Goal: Task Accomplishment & Management: Manage account settings

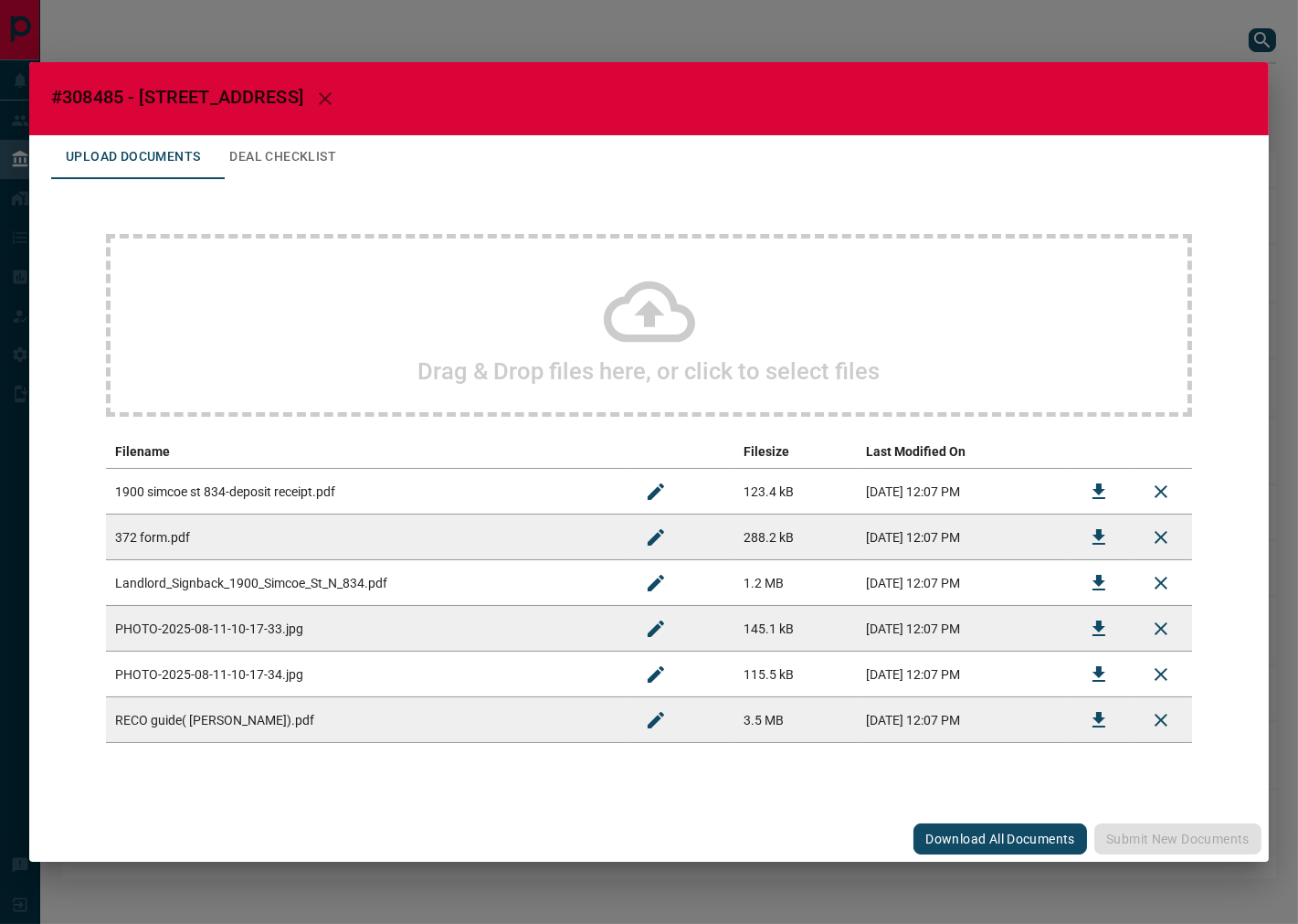
click at [74, 95] on span "#308485 - [STREET_ADDRESS]" at bounding box center [177, 97] width 252 height 22
copy span "308485"
click at [1107, 587] on icon "Download" at bounding box center [1099, 583] width 22 height 22
click at [1092, 476] on button "Download" at bounding box center [1099, 492] width 44 height 44
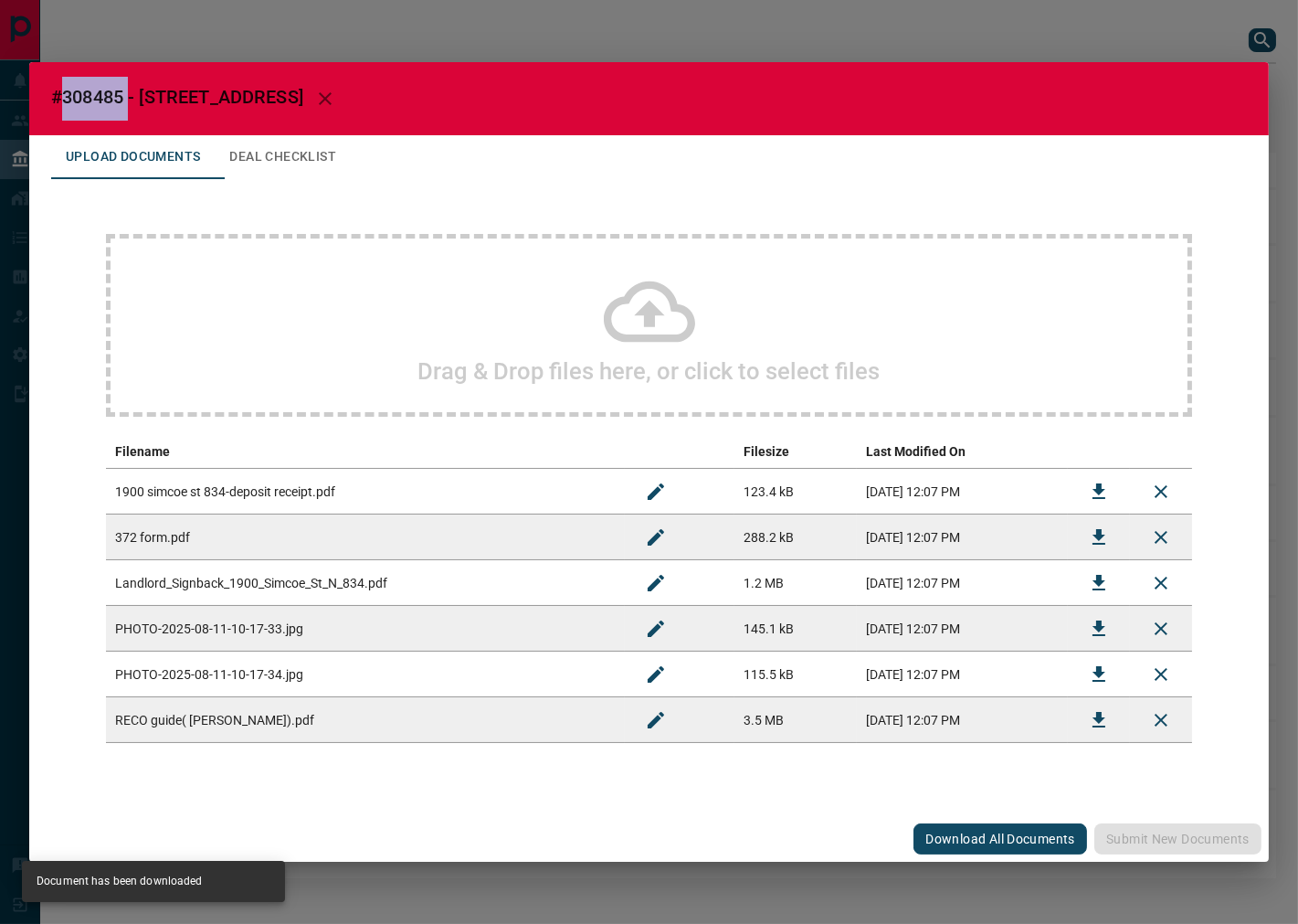
click at [279, 169] on button "Deal Checklist" at bounding box center [282, 158] width 136 height 44
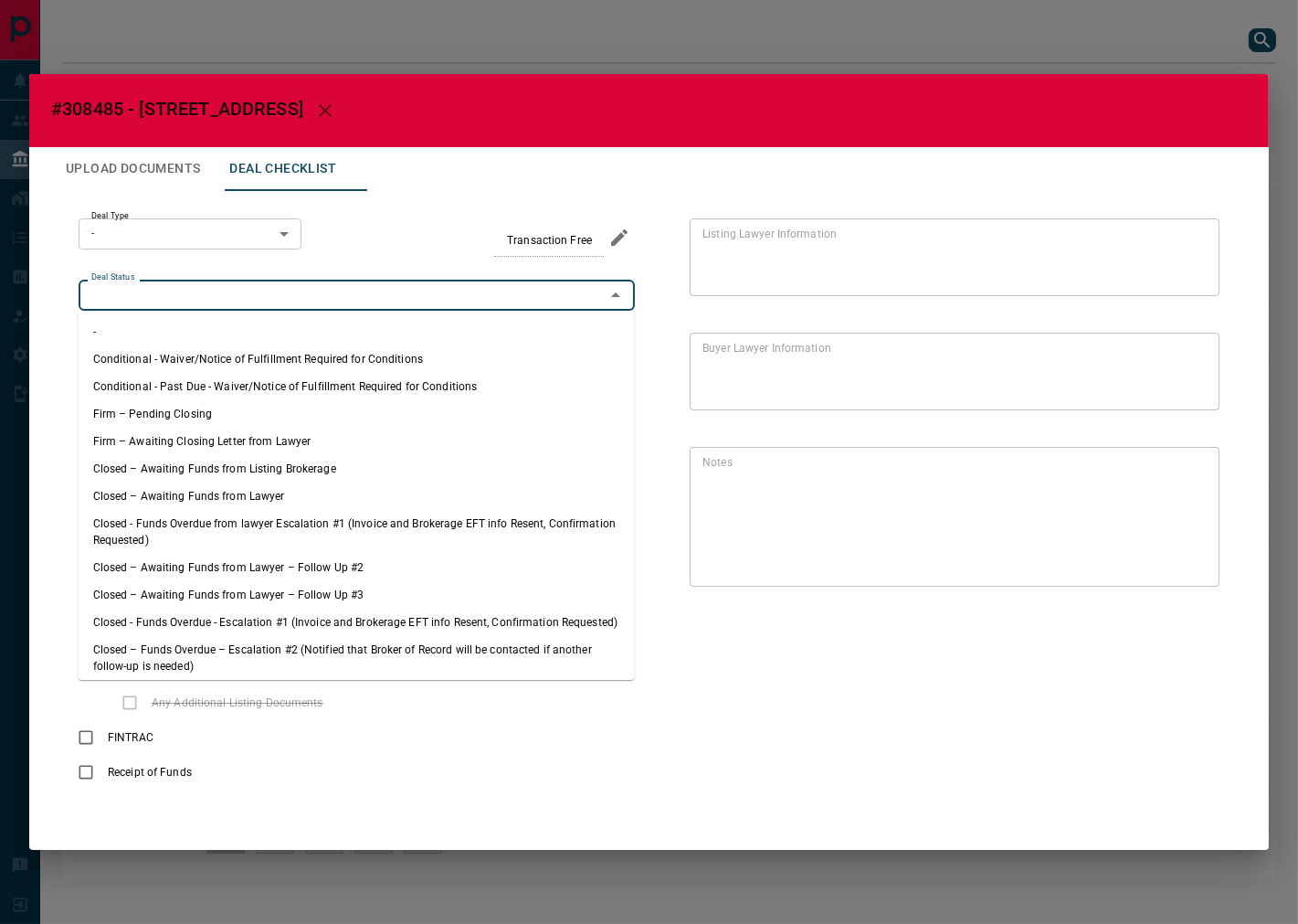
click at [183, 304] on input "Deal Status" at bounding box center [341, 295] width 515 height 20
click at [161, 411] on li "Firm – Pending Closing" at bounding box center [357, 413] width 557 height 27
type input "**********"
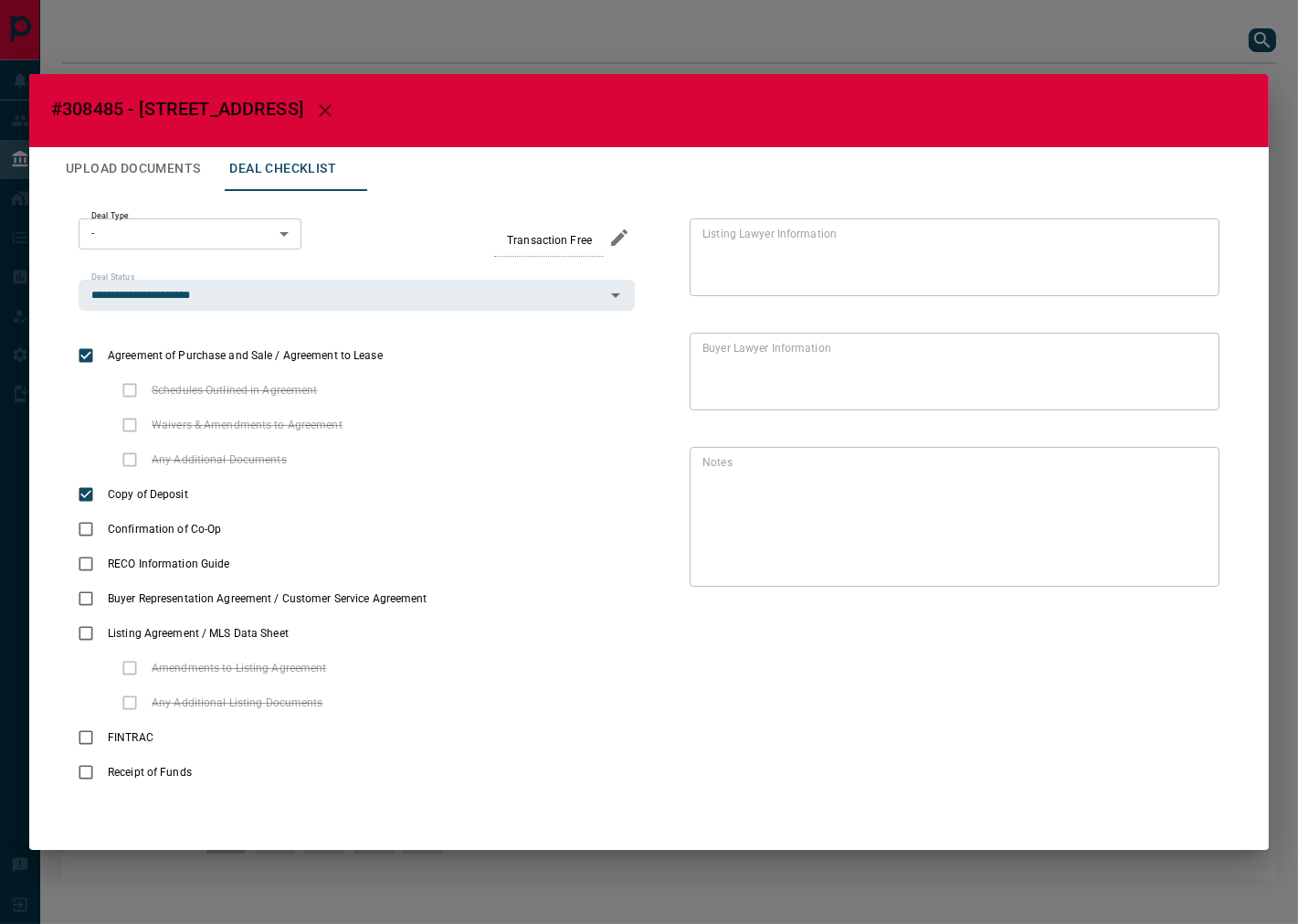
click at [199, 230] on body "Lead Transfers Leads Deals Listings Campaigns Quota Rules Agent Quotas Admin Mo…" at bounding box center [649, 448] width 1298 height 896
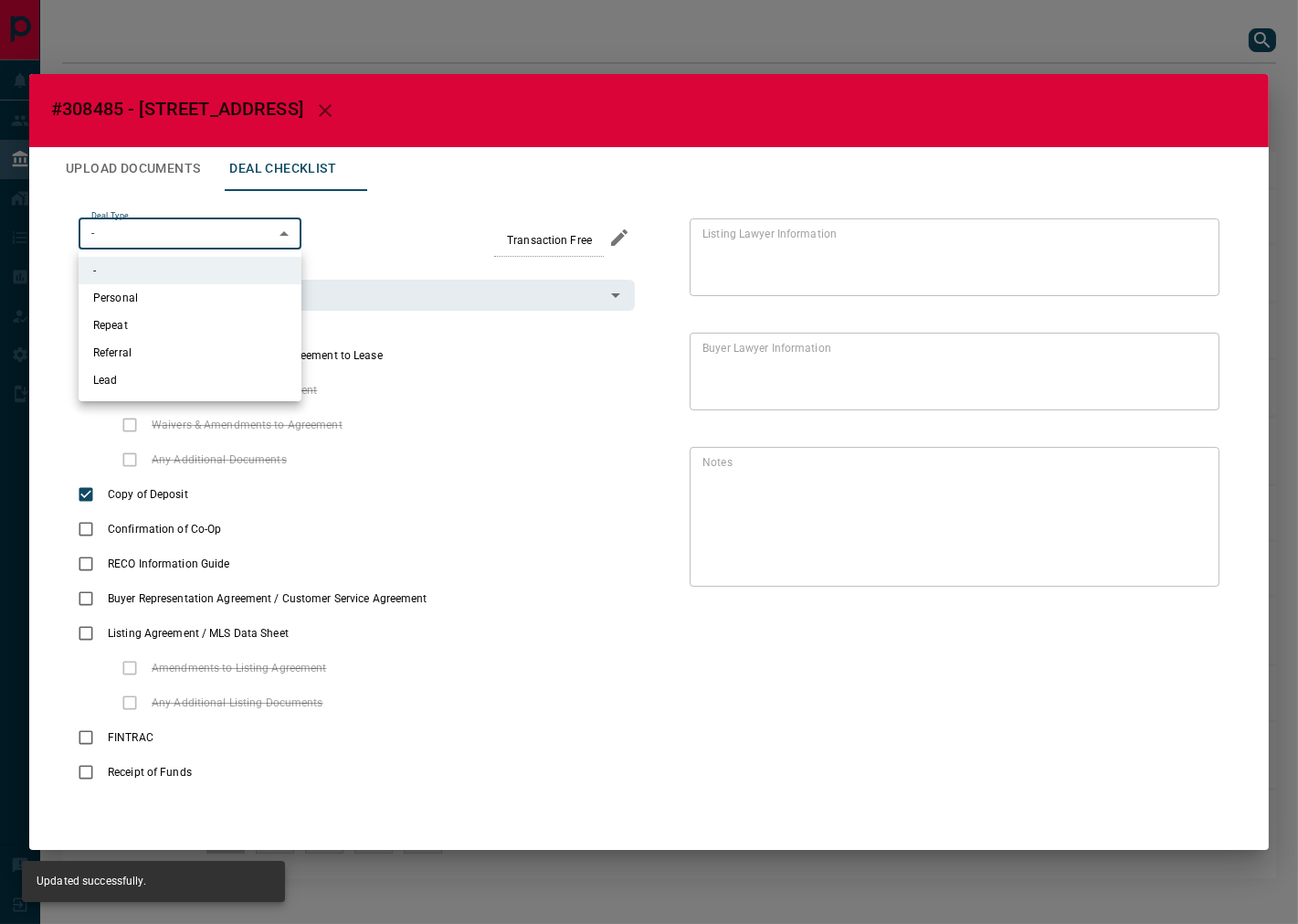
click at [134, 377] on li "Lead" at bounding box center [190, 379] width 222 height 27
type input "*"
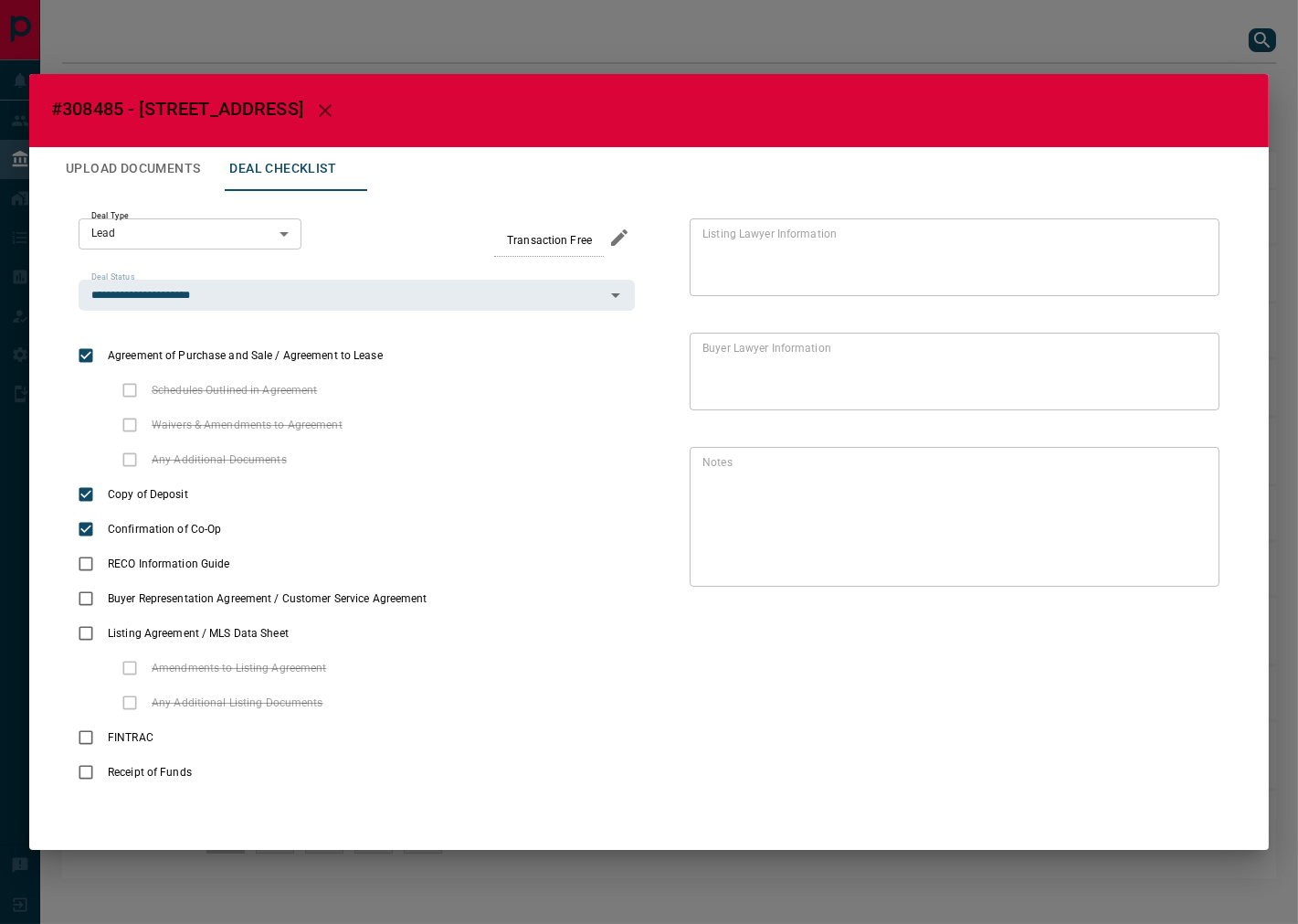
click at [159, 148] on button "Upload Documents" at bounding box center [133, 169] width 164 height 44
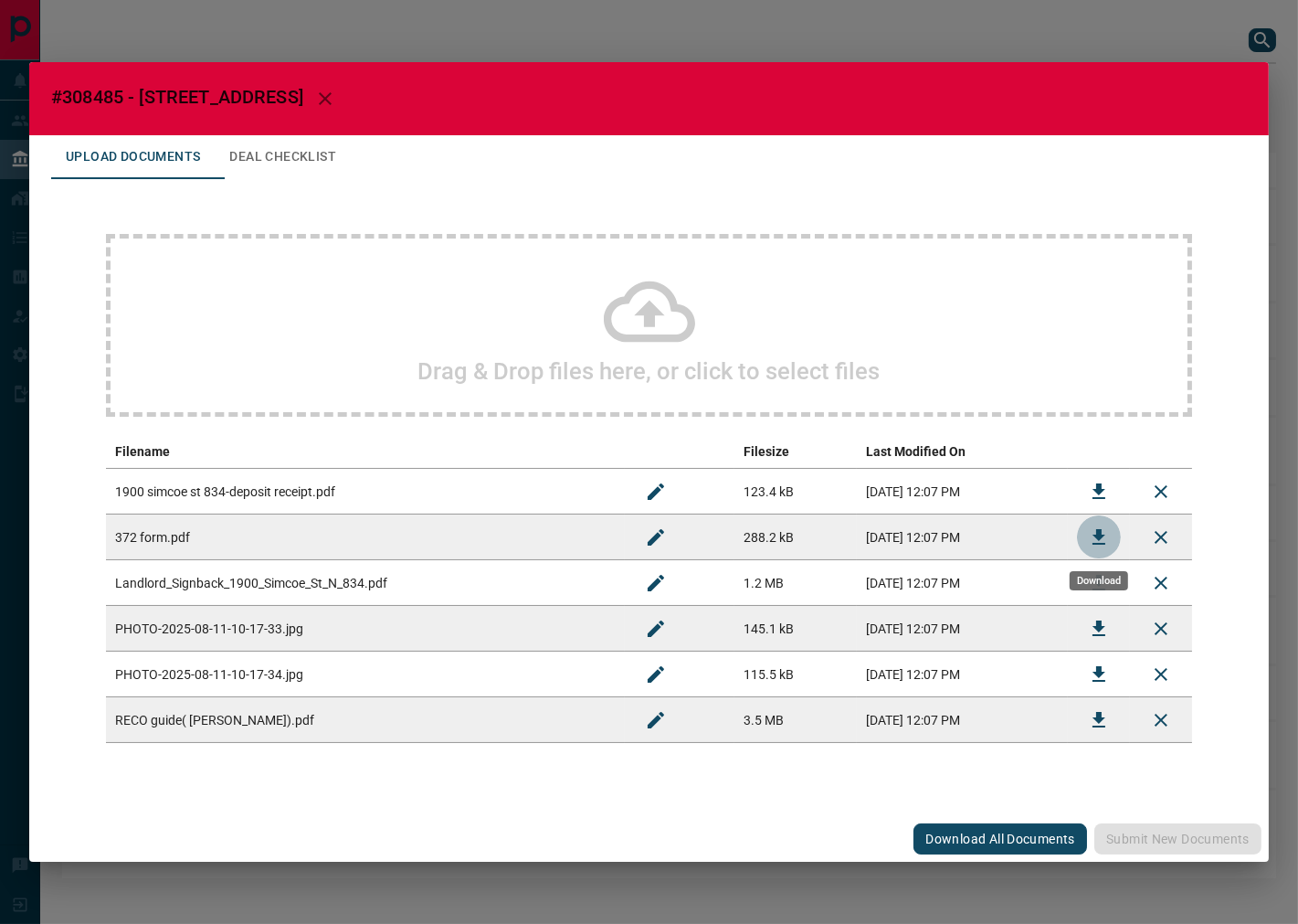
click at [1087, 526] on button "Download" at bounding box center [1099, 537] width 44 height 44
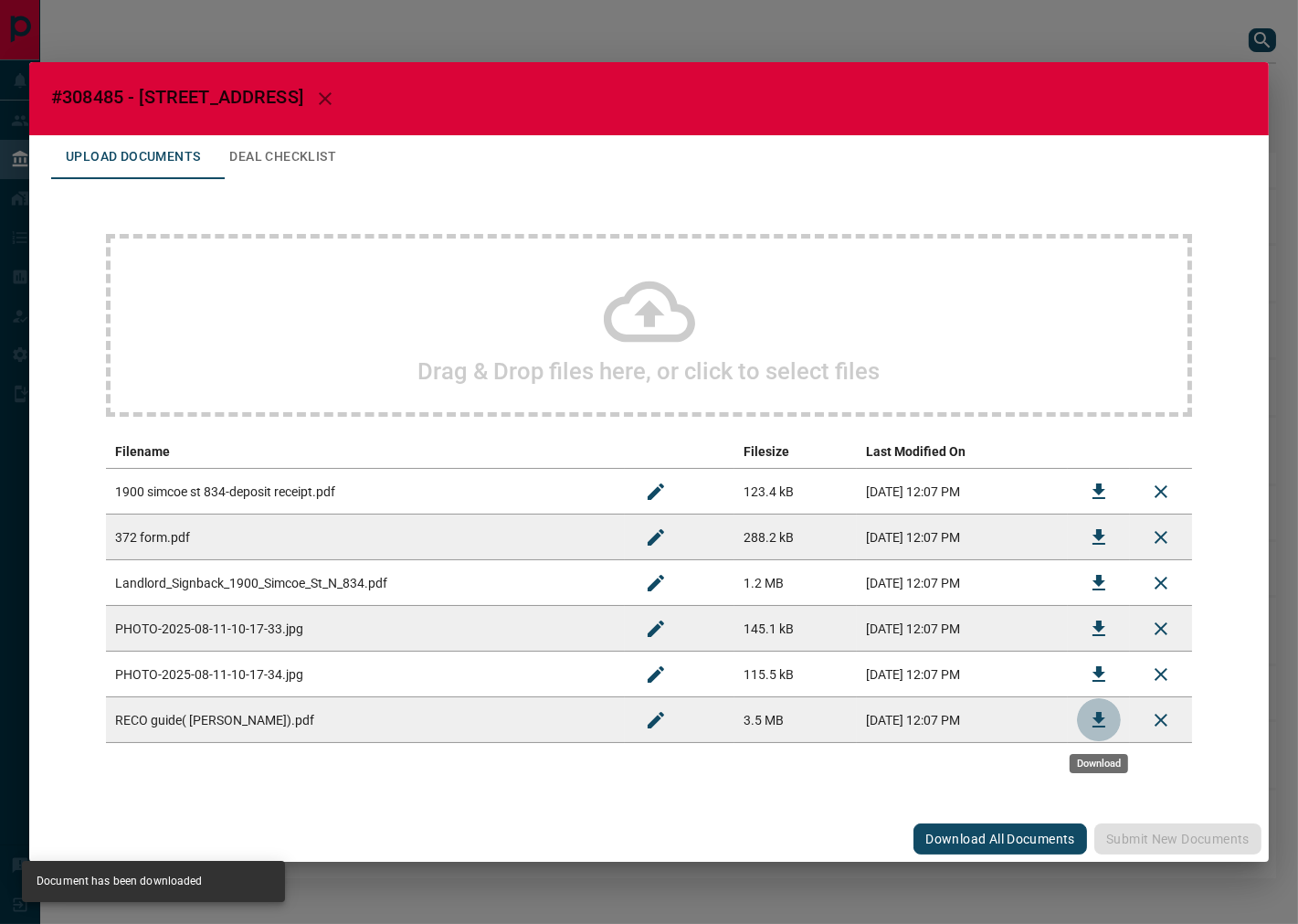
click at [1099, 722] on icon "Download" at bounding box center [1099, 720] width 22 height 22
click at [331, 141] on button "Deal Checklist" at bounding box center [282, 158] width 136 height 44
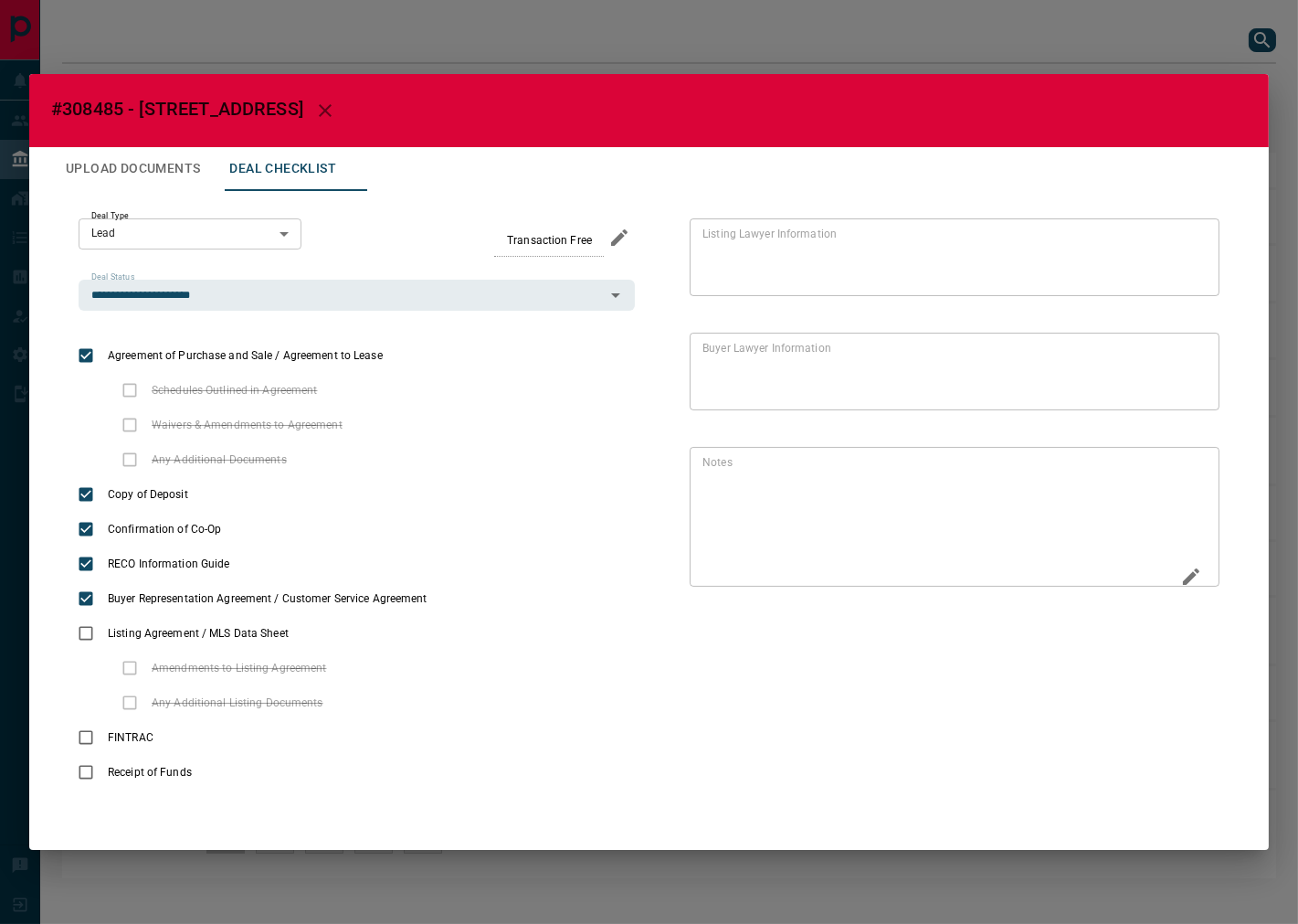
click at [1172, 586] on div "* Notes" at bounding box center [954, 517] width 530 height 140
click at [1181, 578] on icon "Edit" at bounding box center [1191, 577] width 22 height 22
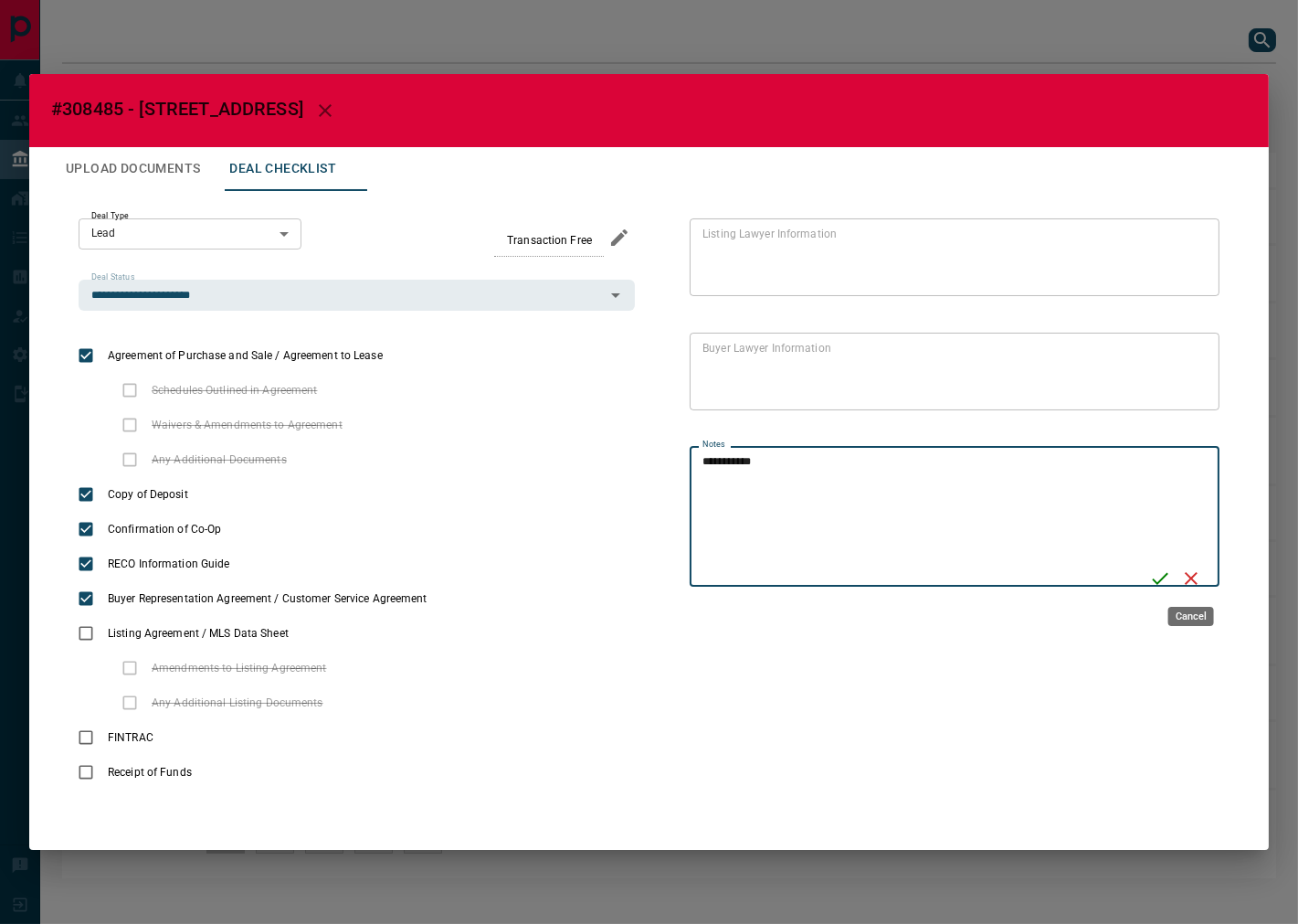
type textarea "**********"
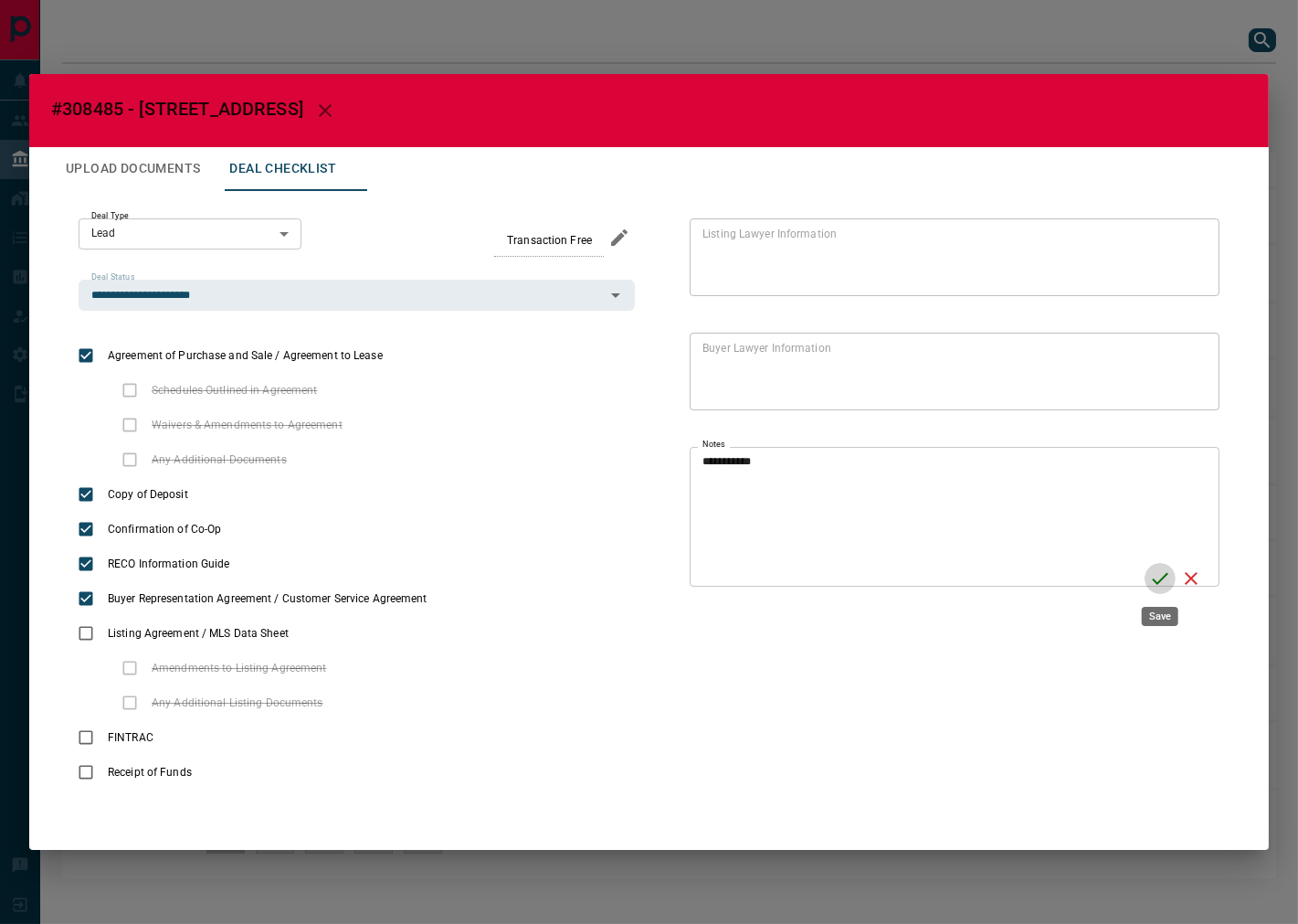
click at [1161, 568] on icon "Save" at bounding box center [1160, 579] width 22 height 22
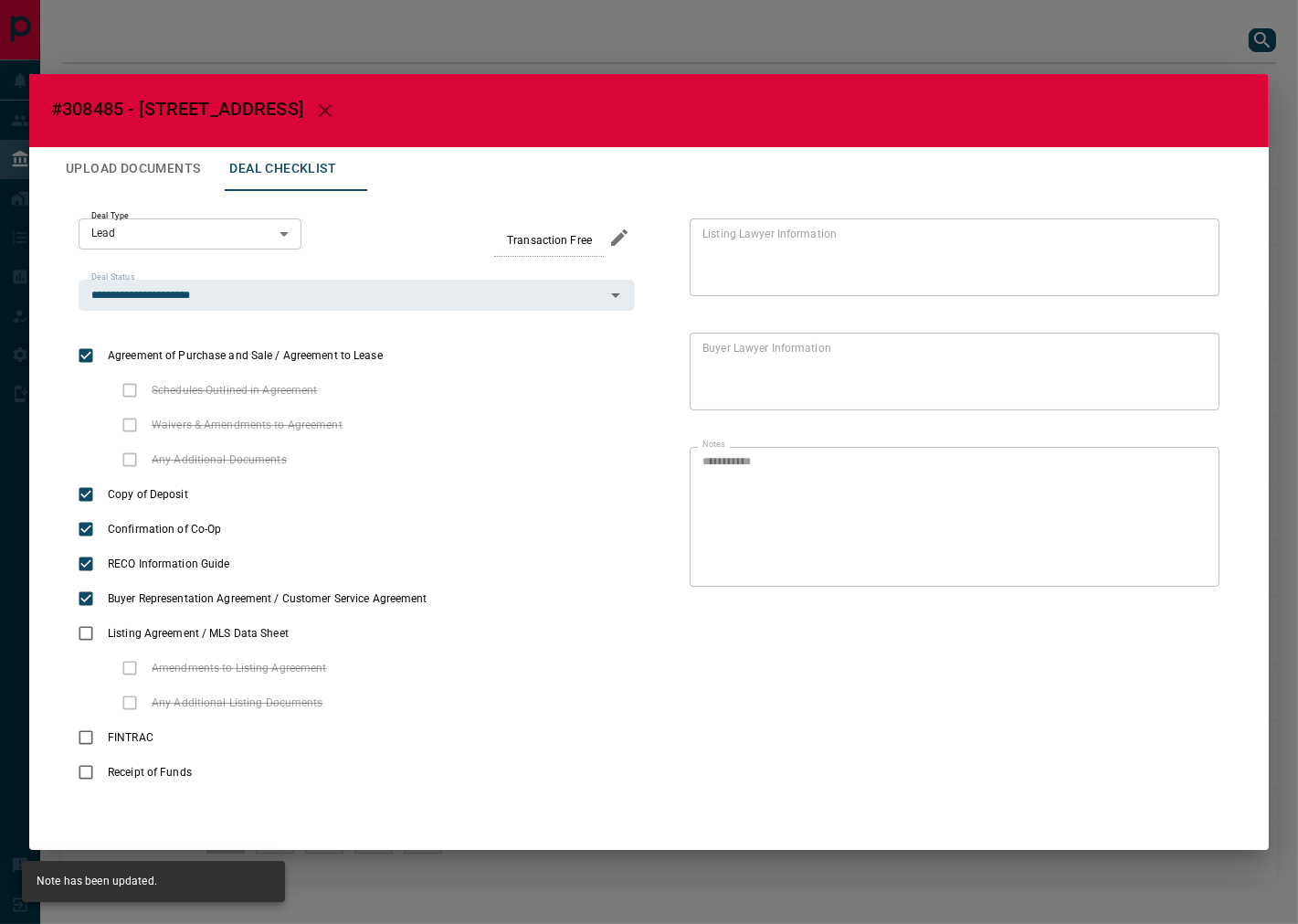
click at [171, 172] on button "Upload Documents" at bounding box center [133, 169] width 164 height 44
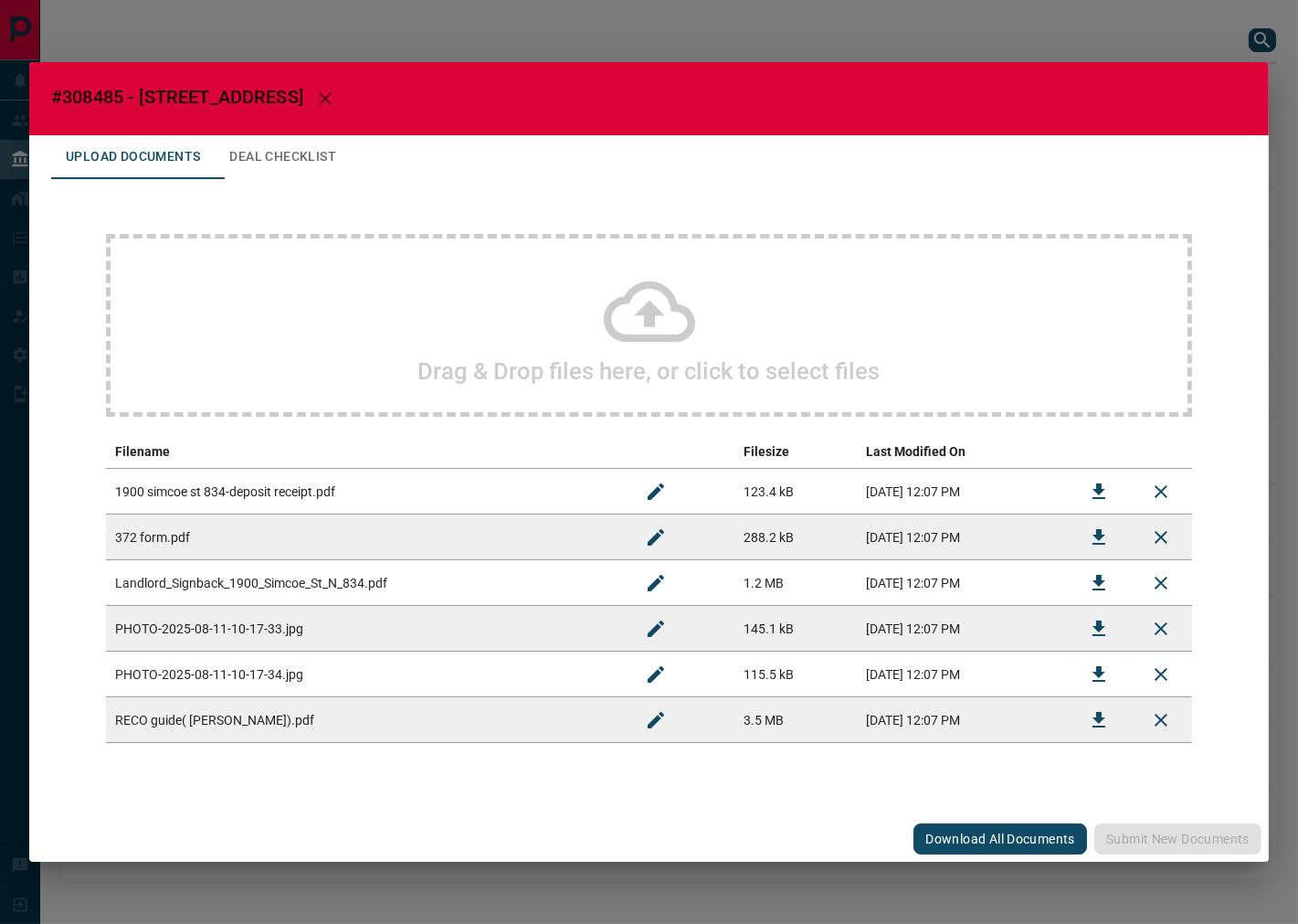
click at [377, 341] on div "Drag & Drop files here, or click to select files" at bounding box center [649, 324] width 1086 height 183
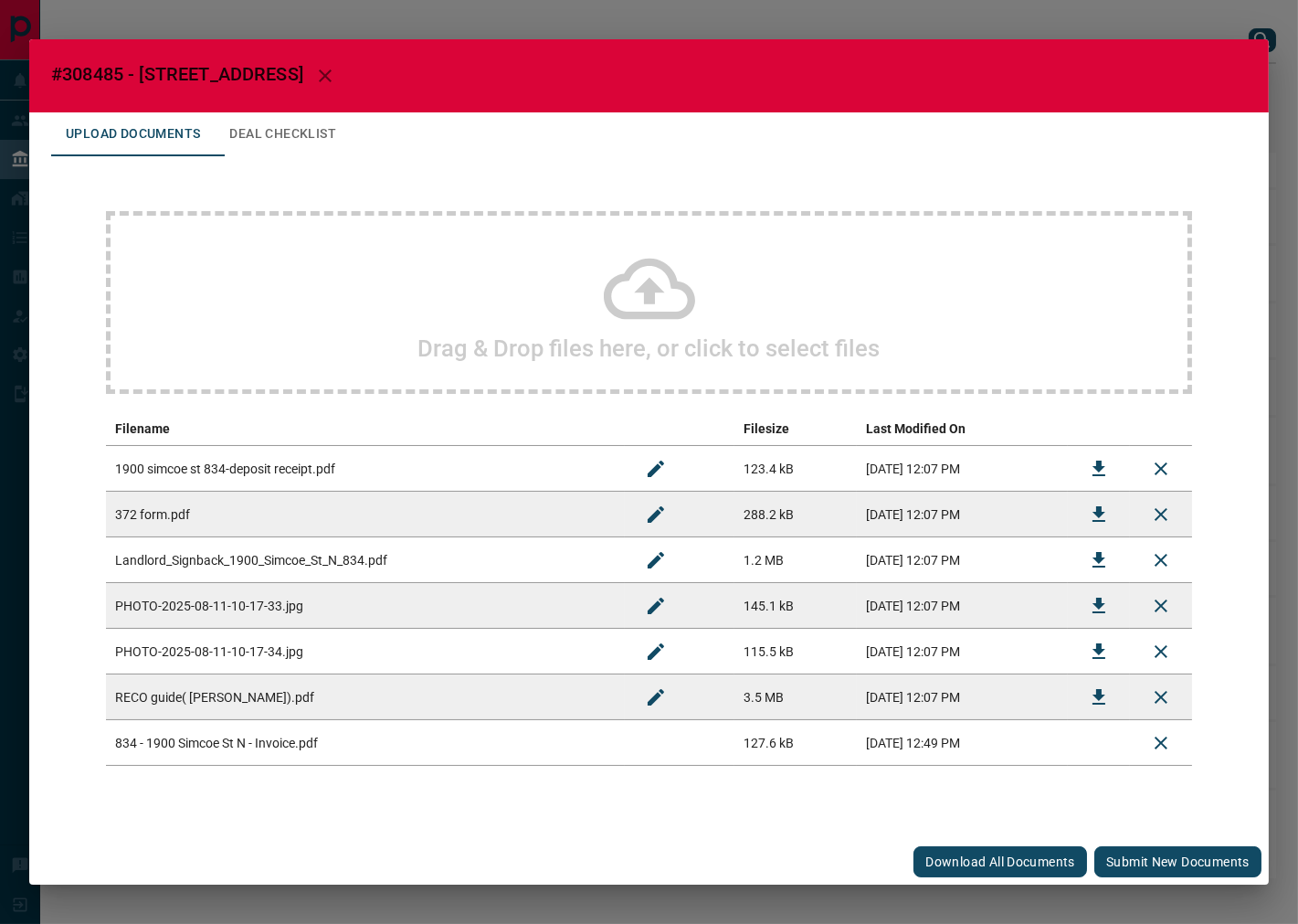
click at [1163, 866] on button "Submit new documents" at bounding box center [1178, 861] width 168 height 31
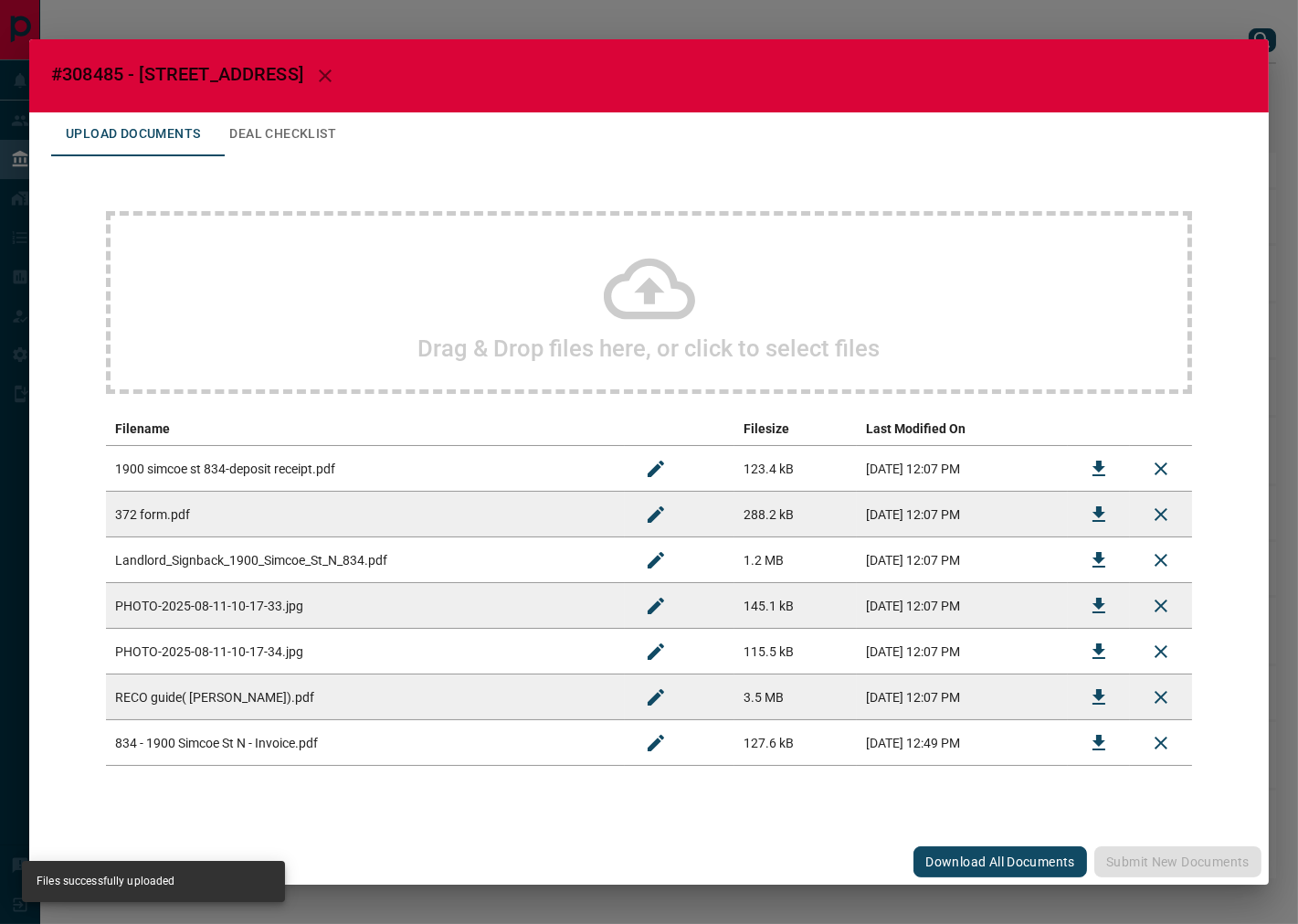
click at [268, 158] on div "Drag & Drop files here, or click to select files Filename Filesize Last Modifie…" at bounding box center [649, 489] width 1196 height 665
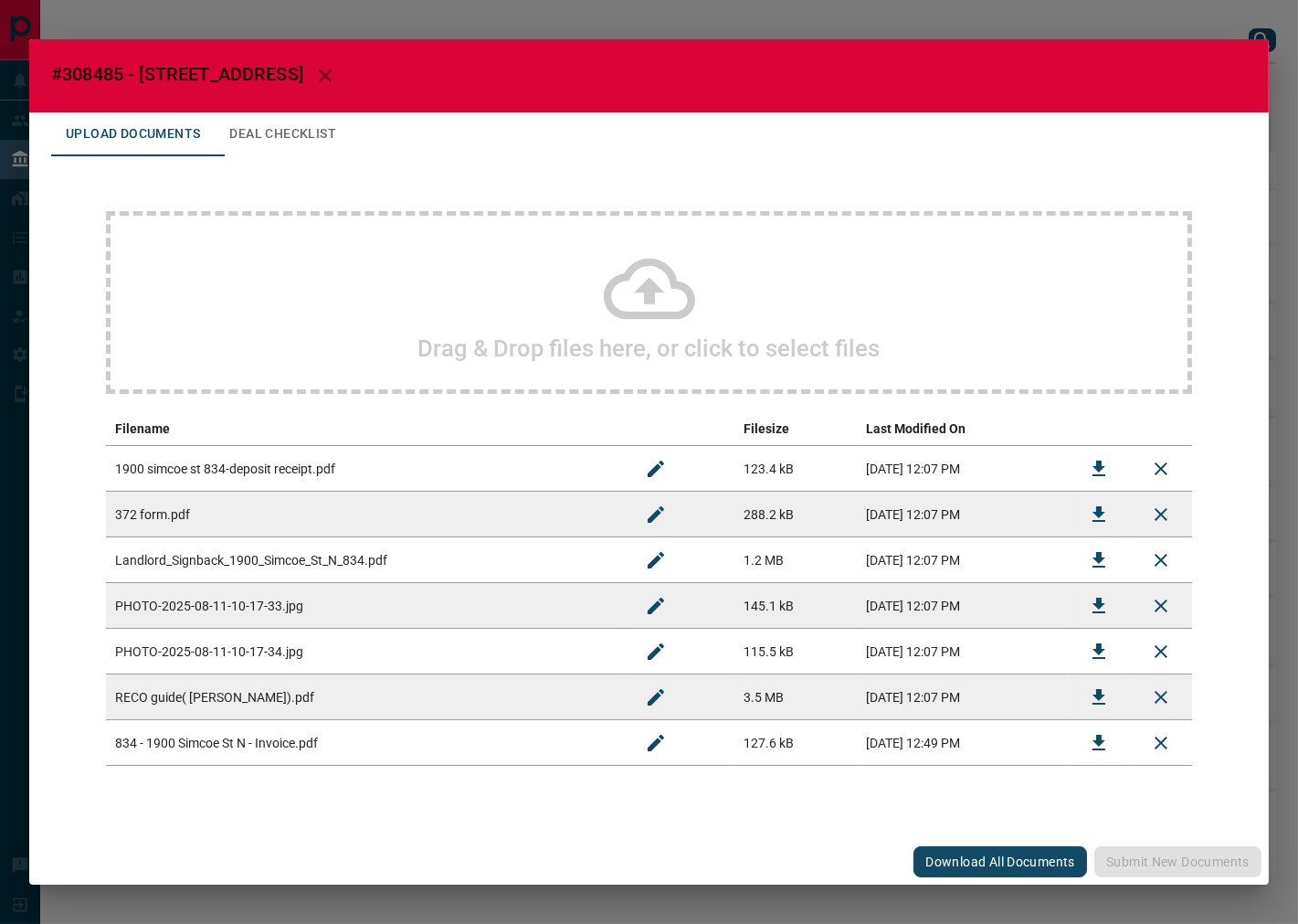
click at [277, 139] on button "Deal Checklist" at bounding box center [282, 135] width 136 height 44
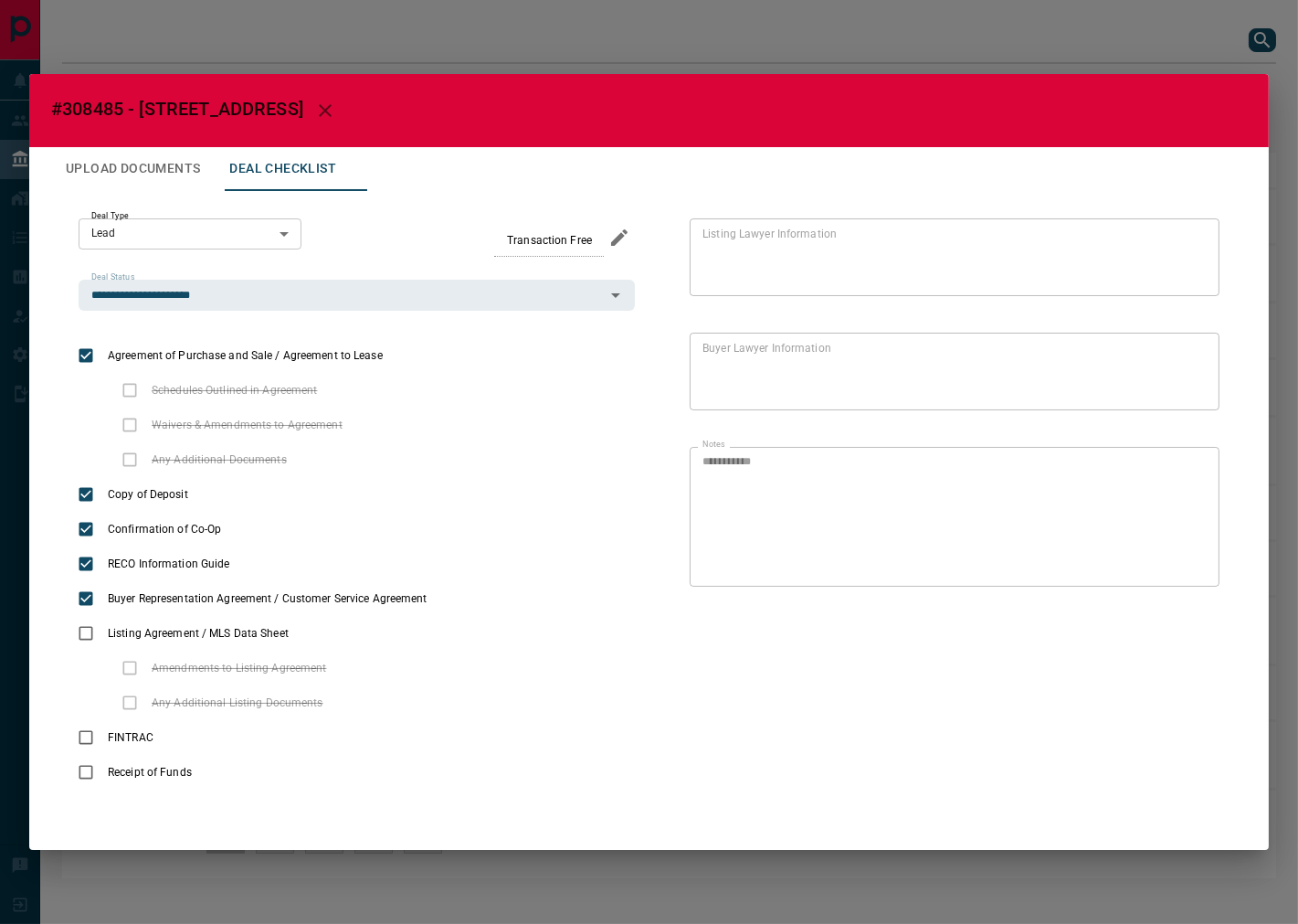
click at [331, 114] on icon "button" at bounding box center [325, 110] width 13 height 13
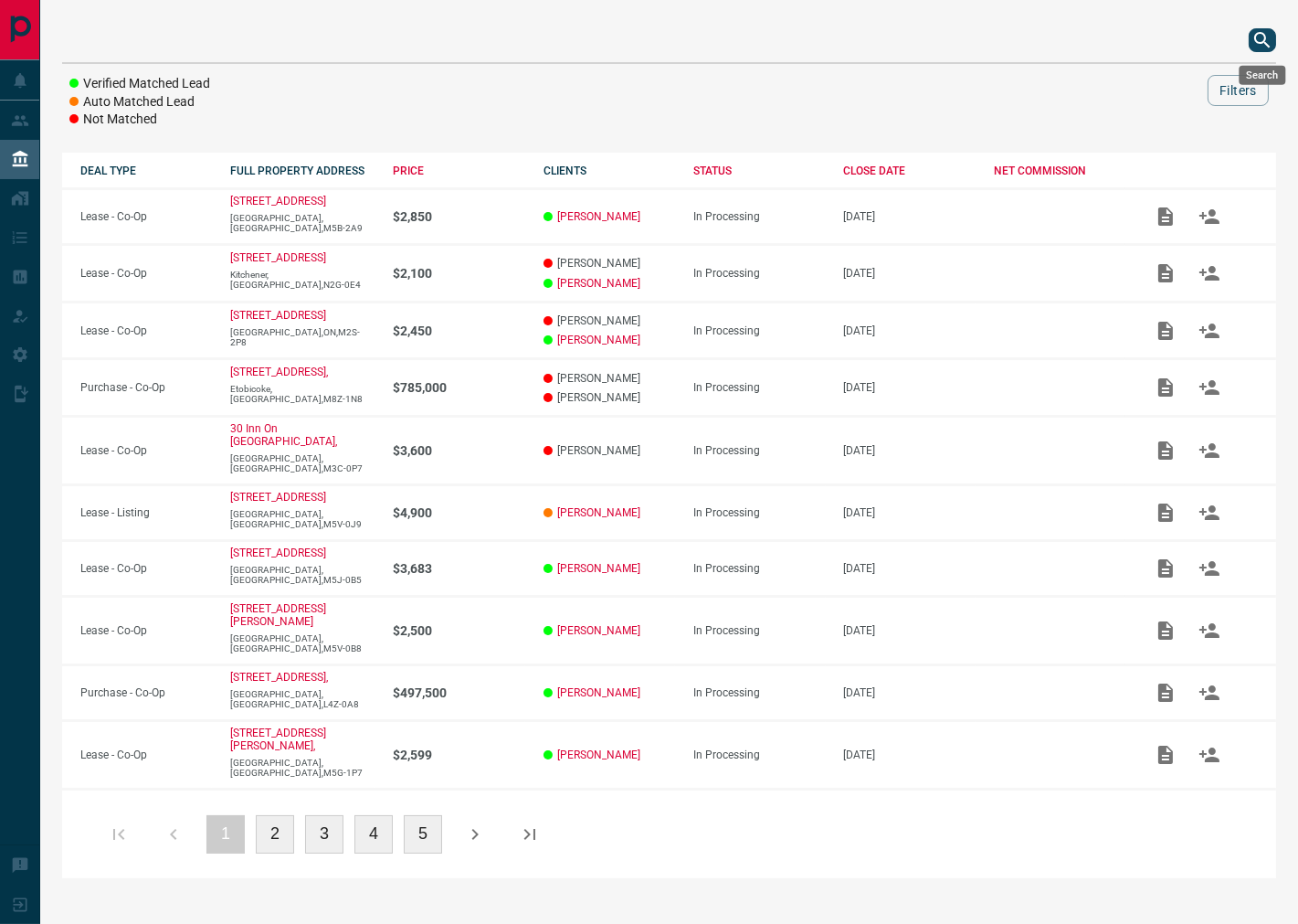
click at [1261, 46] on icon "search button" at bounding box center [1263, 40] width 22 height 22
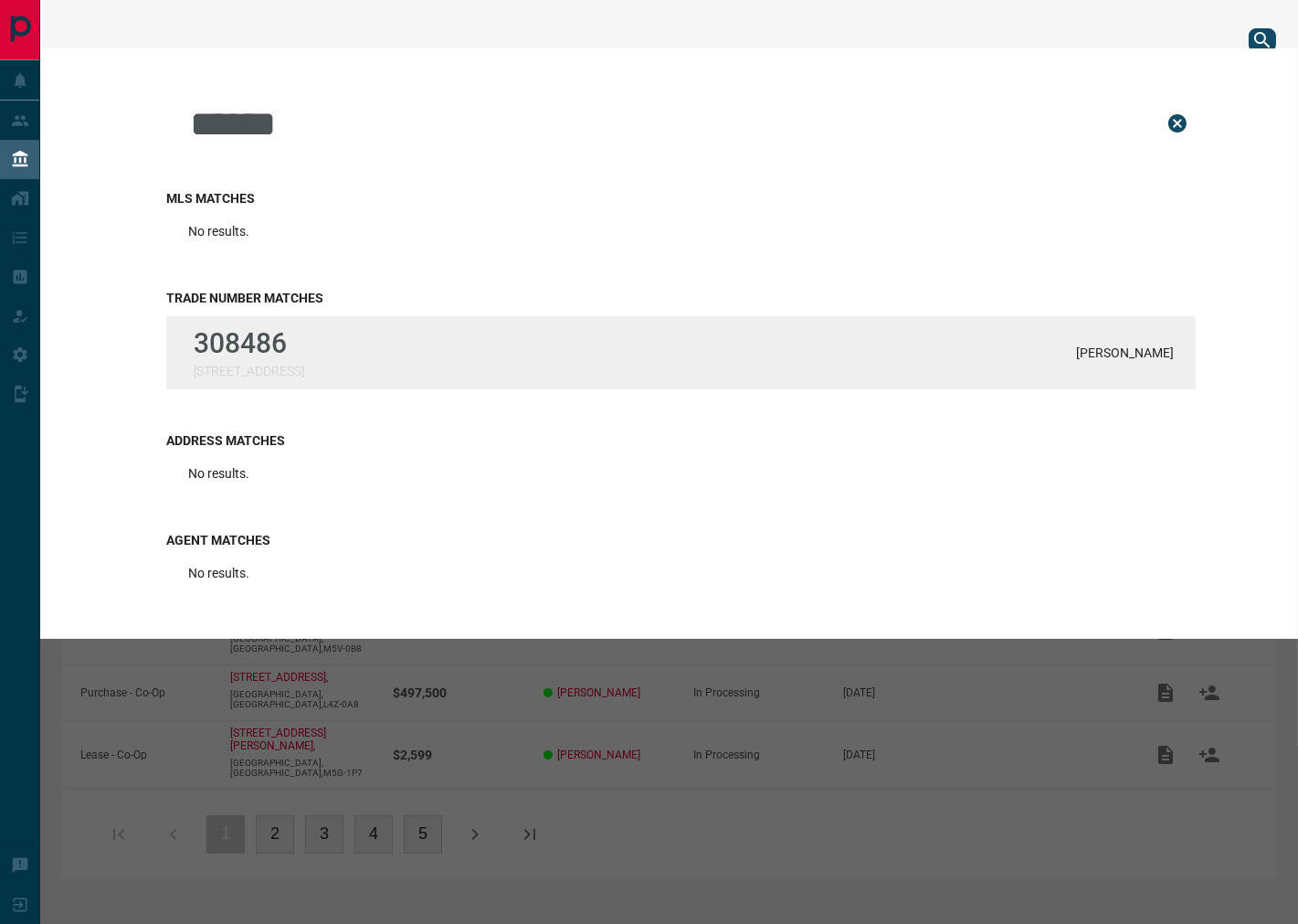
type input "******"
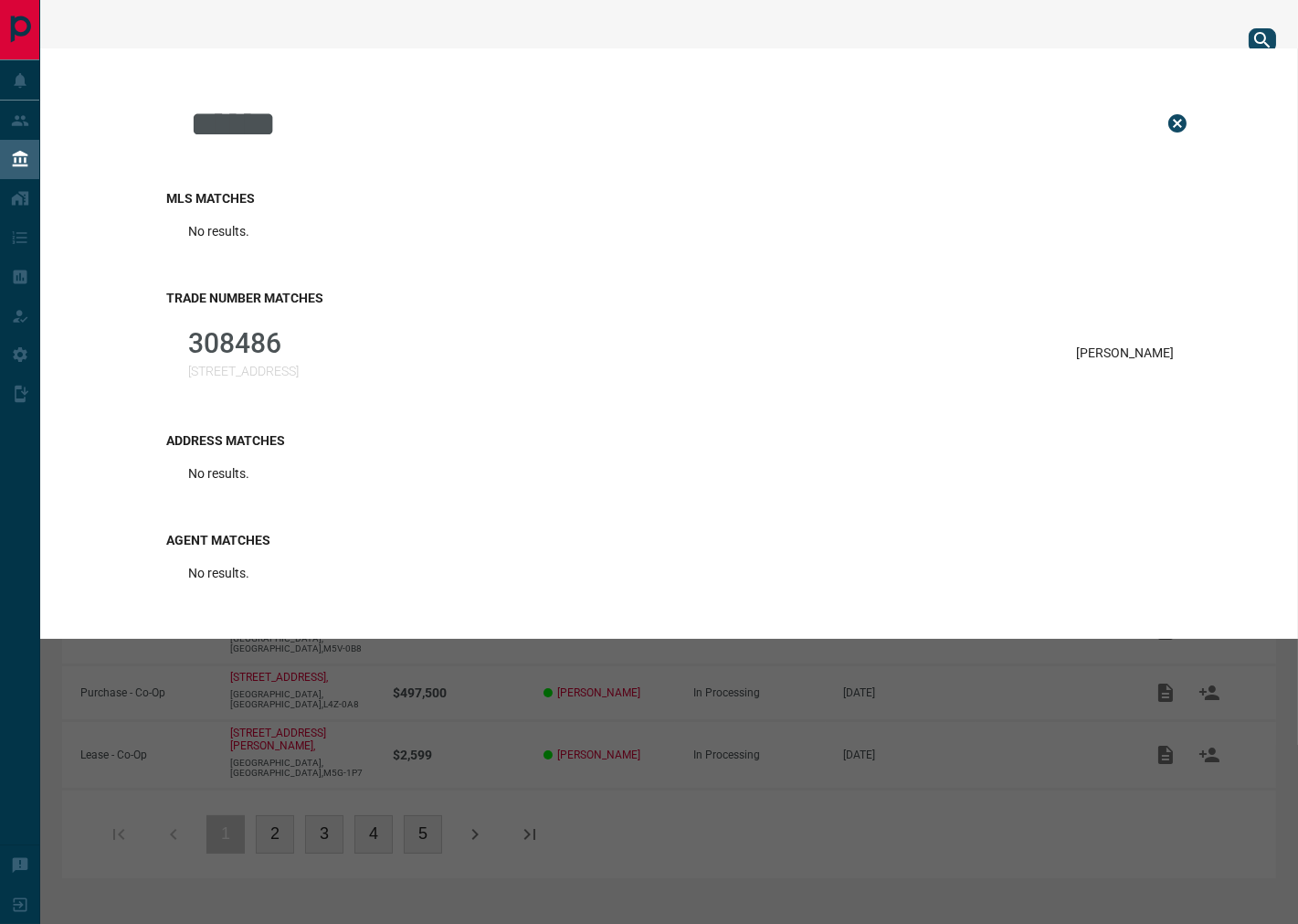
drag, startPoint x: 343, startPoint y: 342, endPoint x: 354, endPoint y: 315, distance: 29.2
click at [298, 341] on p "308486" at bounding box center [243, 343] width 111 height 32
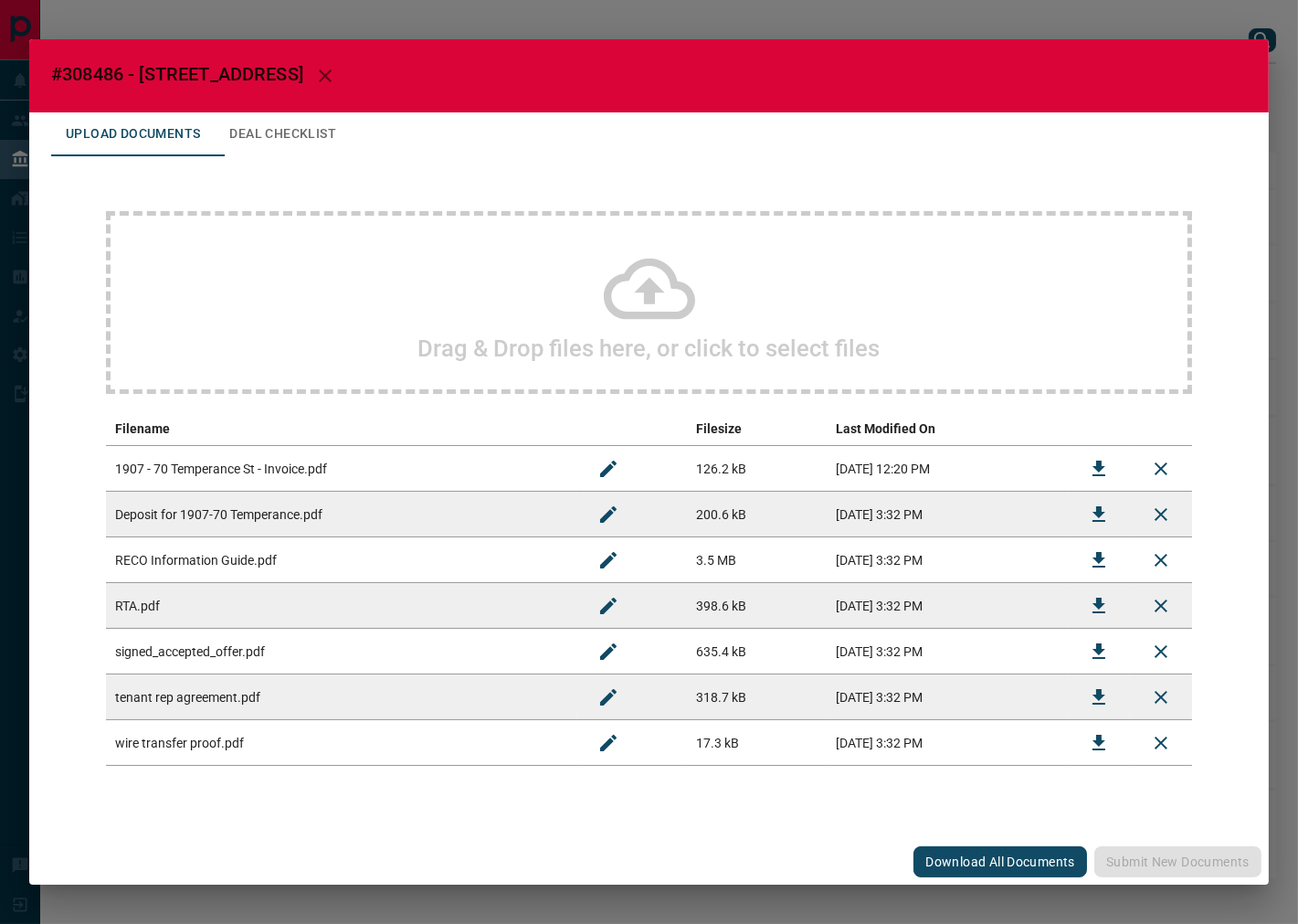
click at [305, 139] on button "Deal Checklist" at bounding box center [282, 135] width 136 height 44
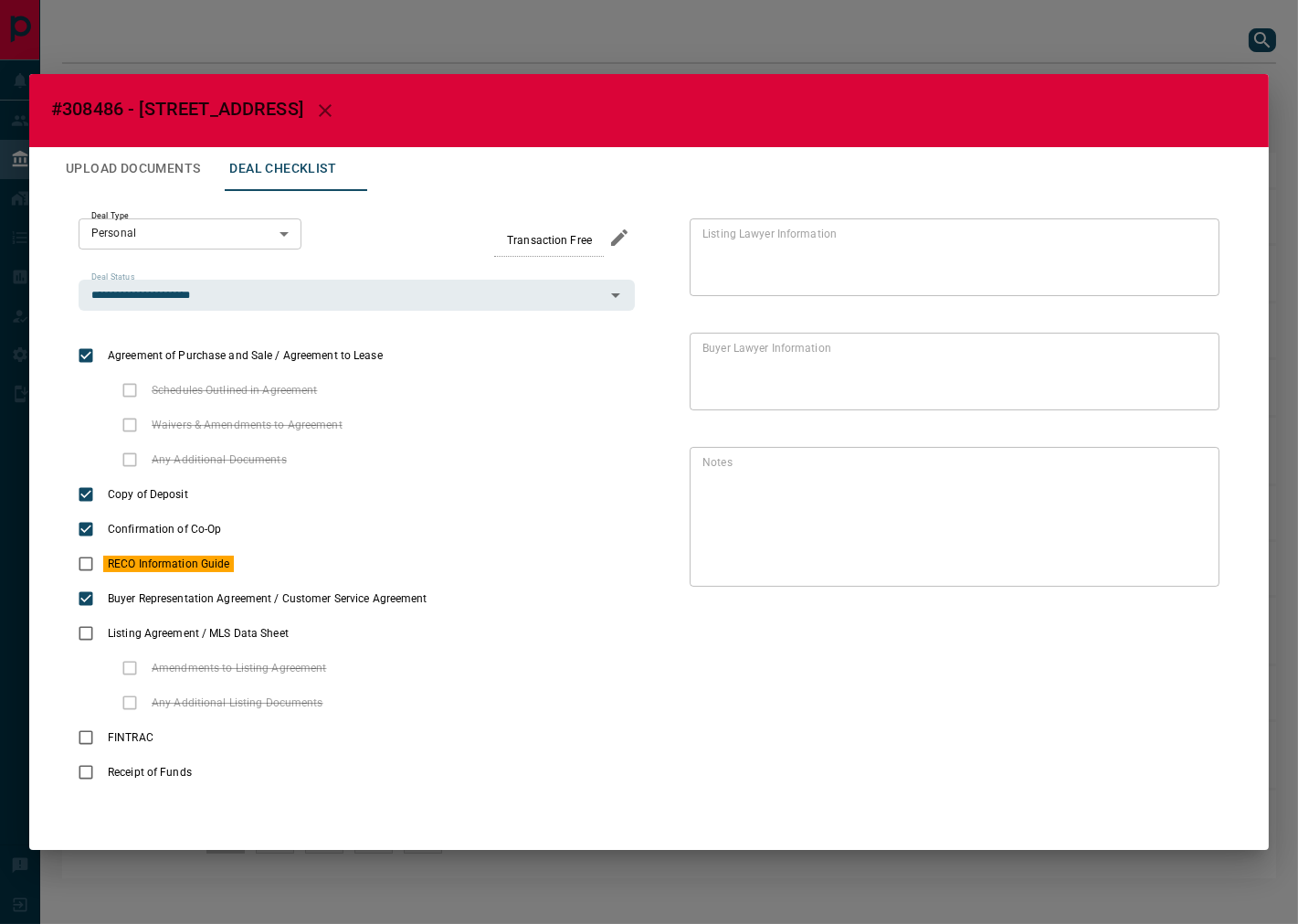
click at [65, 573] on div "**********" at bounding box center [649, 504] width 1196 height 627
click at [276, 576] on button "priority" at bounding box center [263, 564] width 31 height 35
click at [1202, 570] on button "Edit" at bounding box center [1191, 579] width 31 height 36
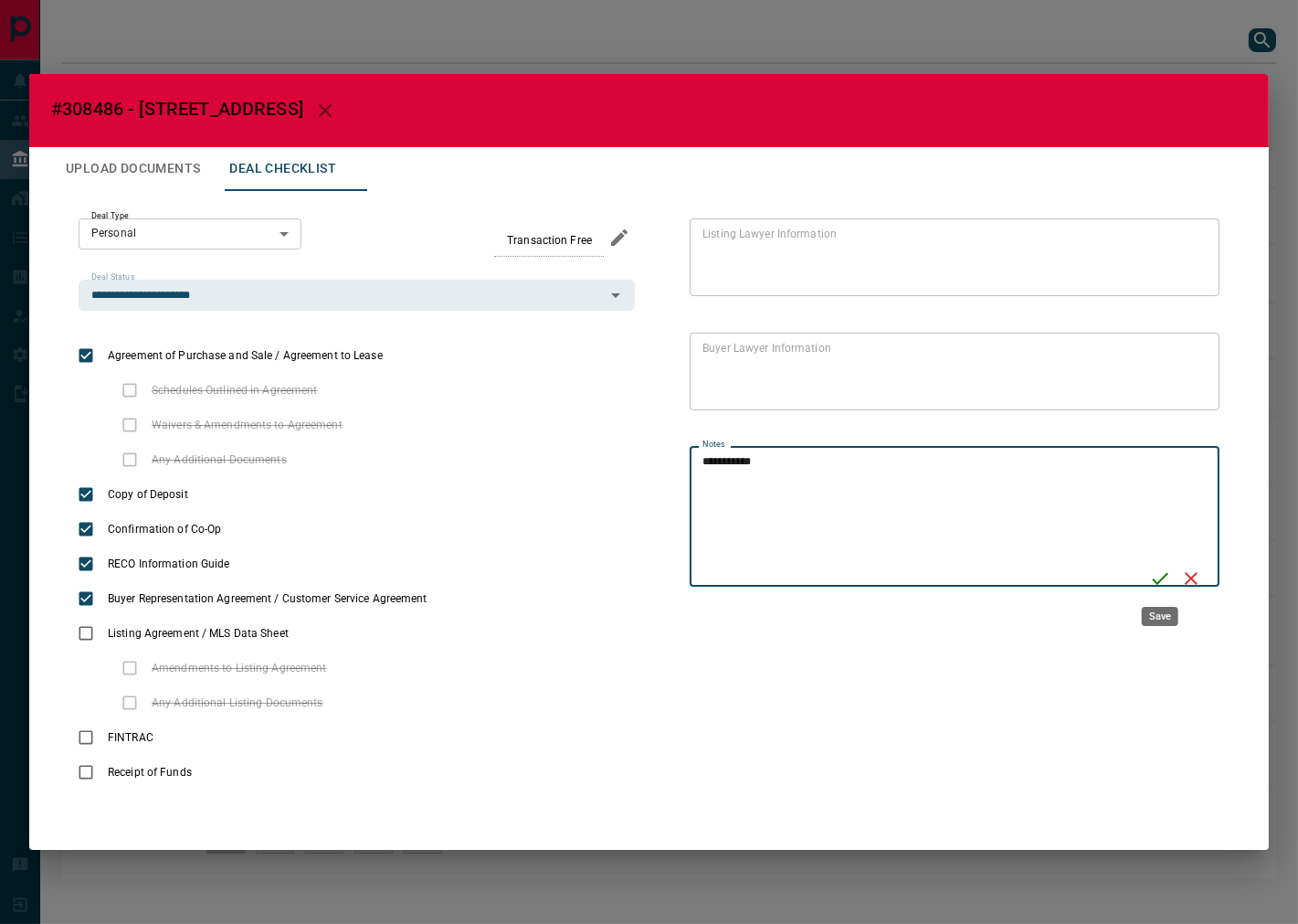
type textarea "**********"
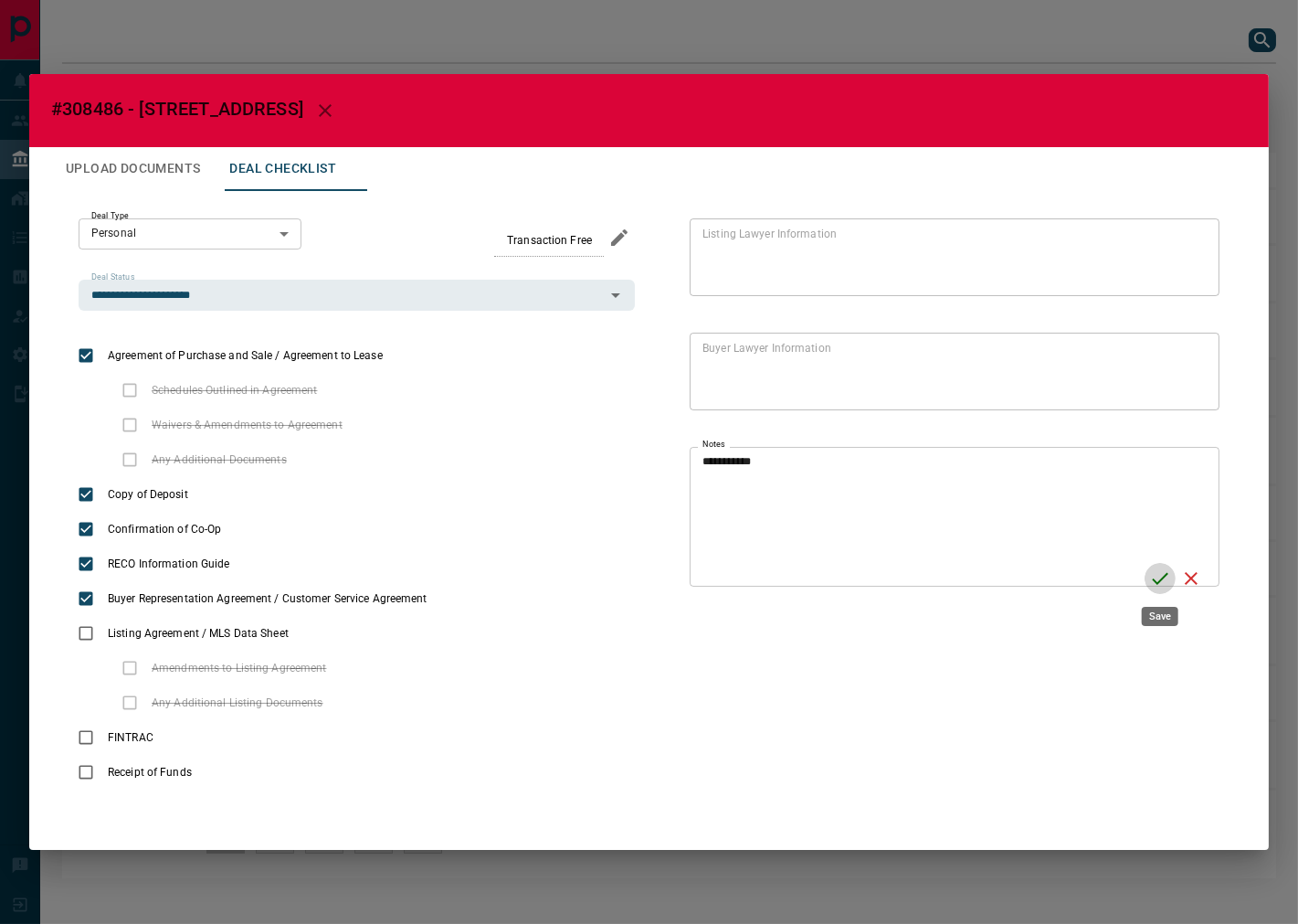
click at [1158, 583] on icon "Save" at bounding box center [1160, 579] width 22 height 22
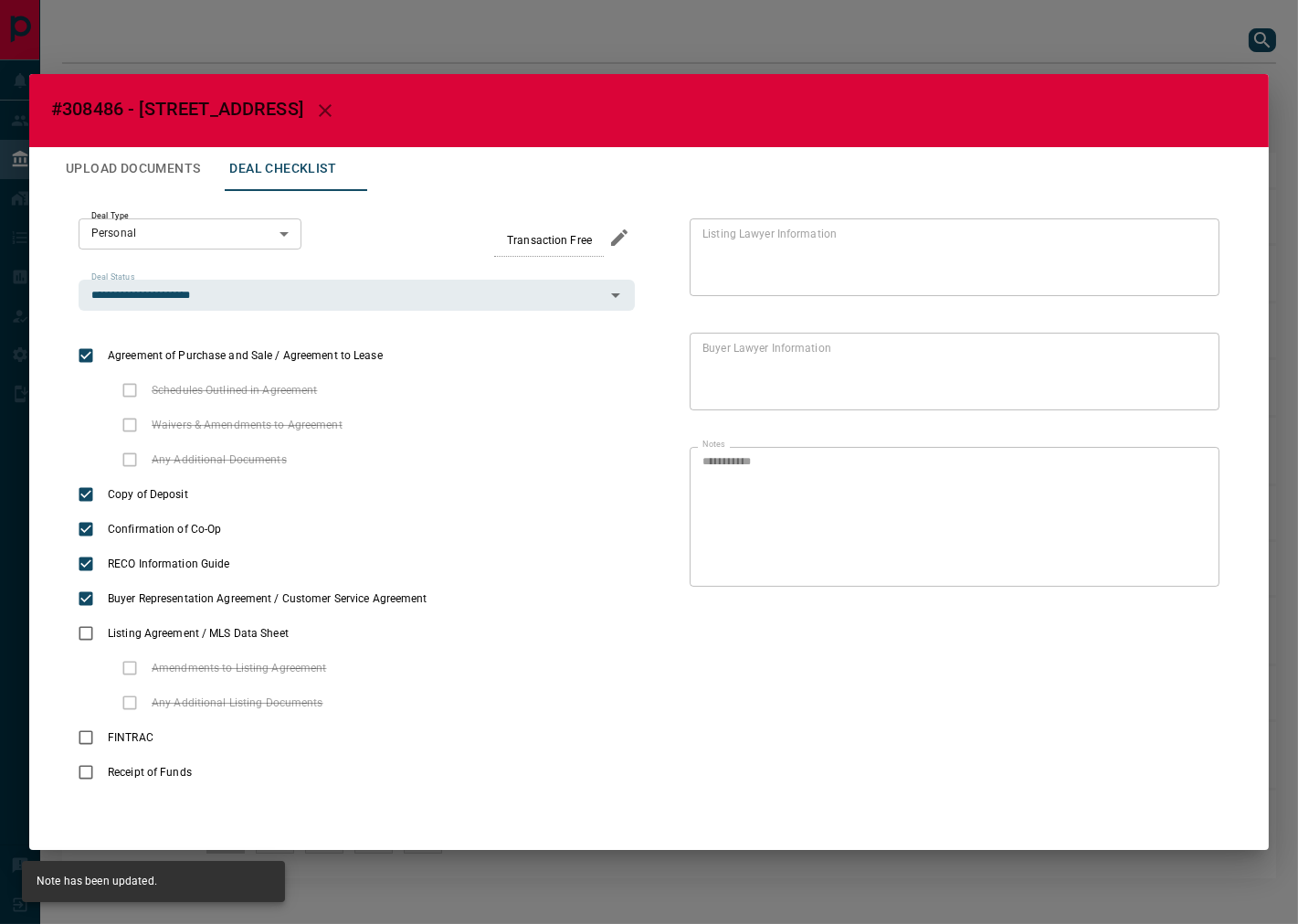
click at [145, 168] on button "Upload Documents" at bounding box center [133, 169] width 164 height 44
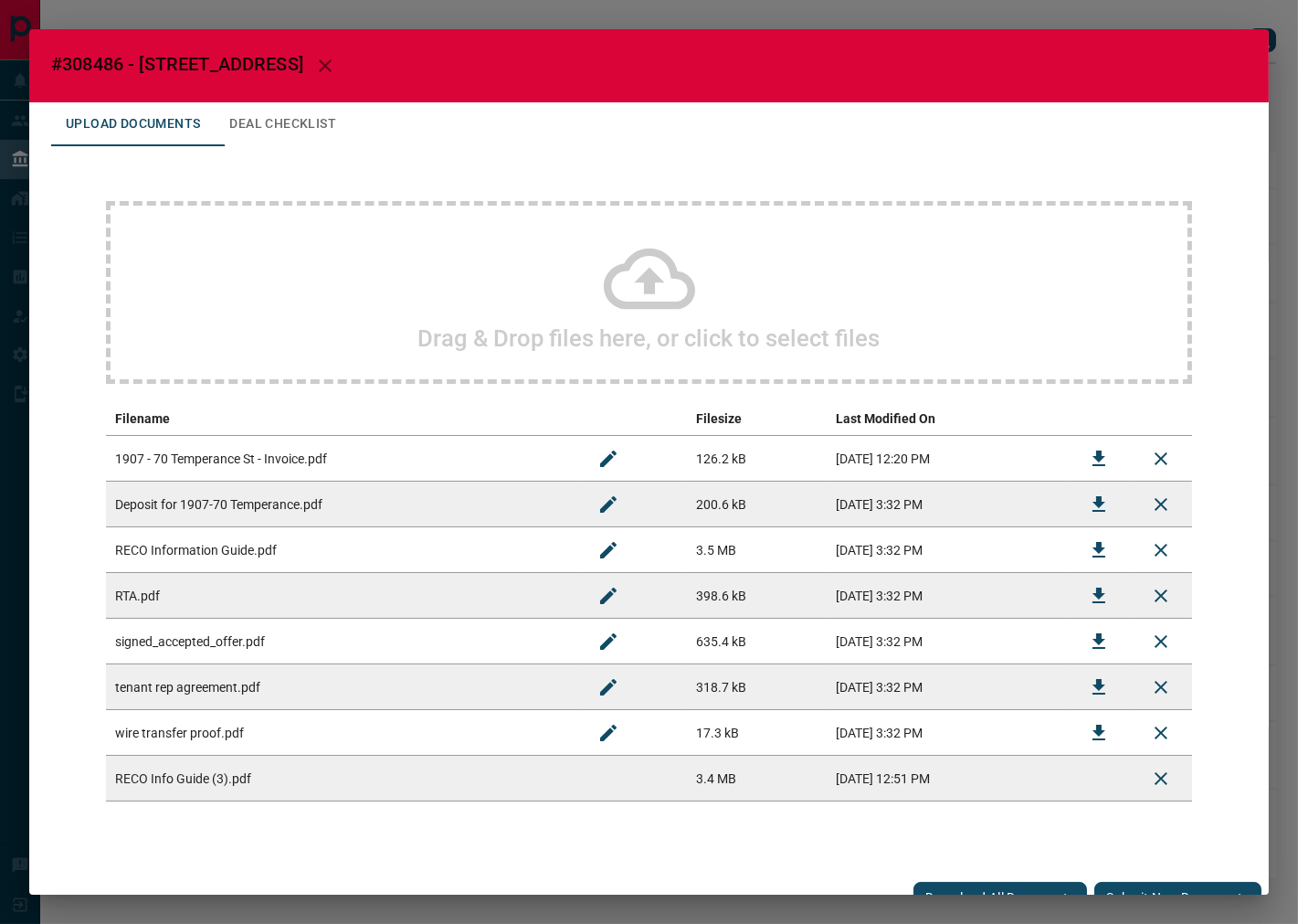
scroll to position [25, 0]
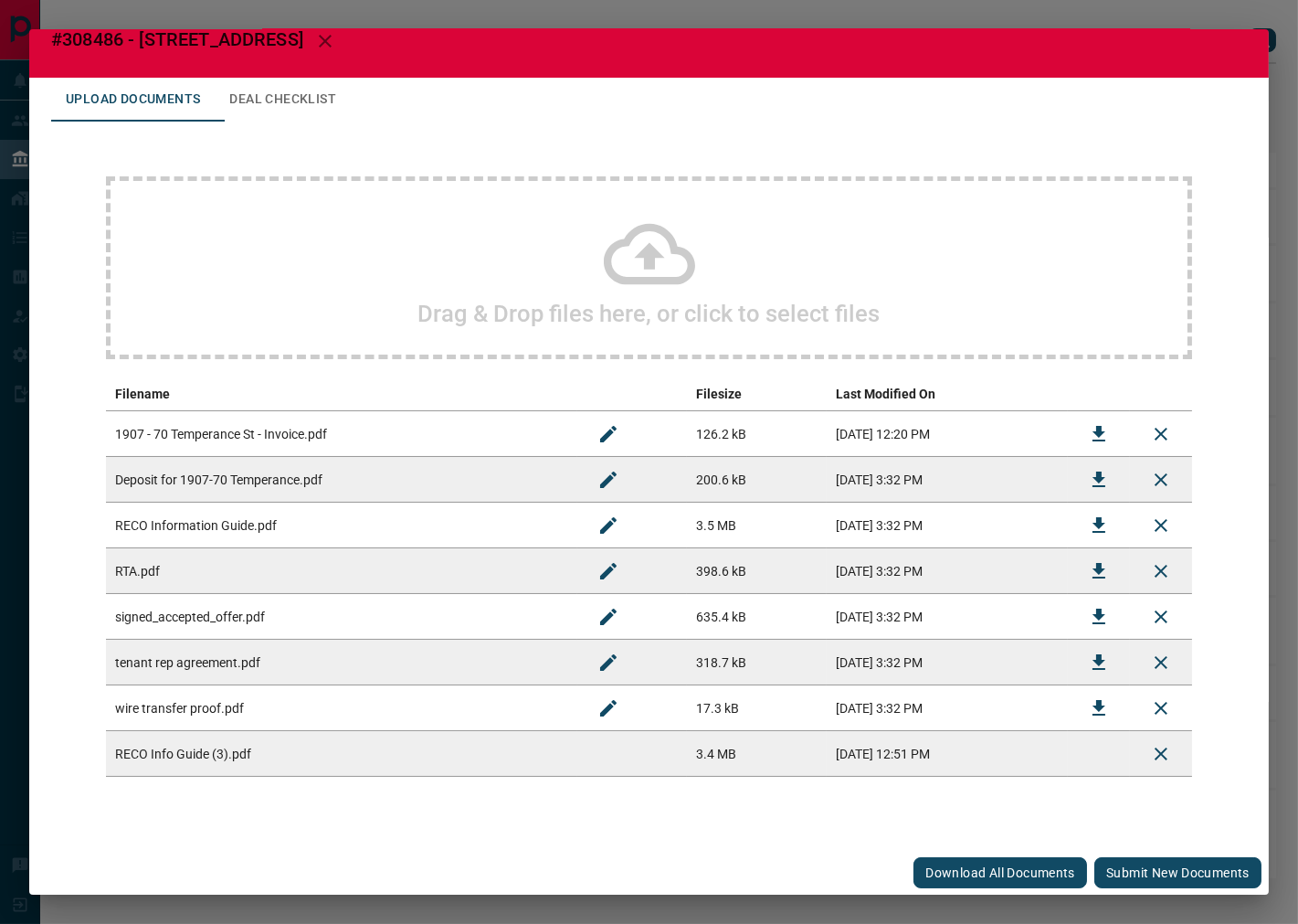
click at [1190, 864] on button "Submit new documents" at bounding box center [1178, 872] width 168 height 31
click at [320, 95] on button "Deal Checklist" at bounding box center [282, 100] width 136 height 44
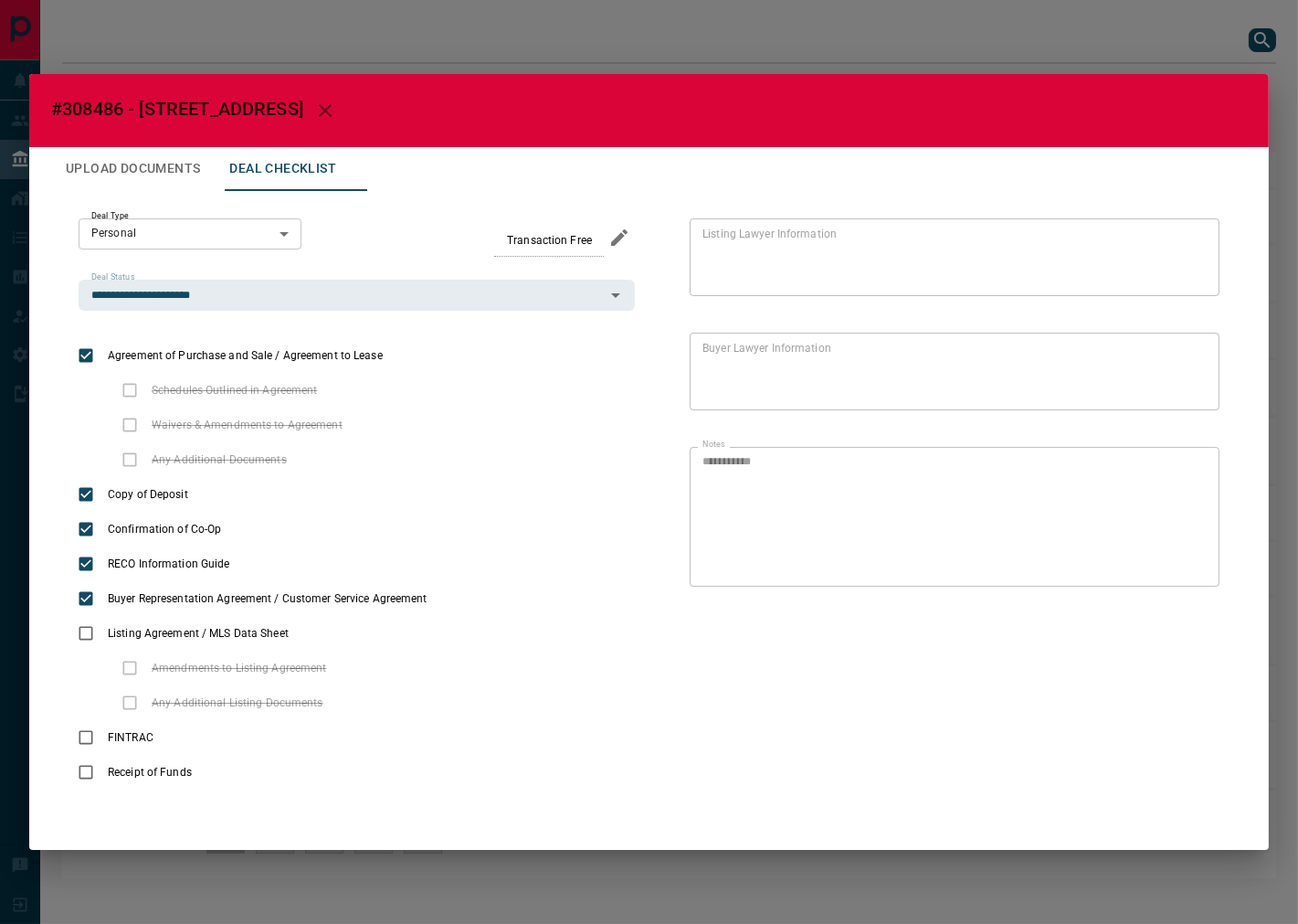
scroll to position [0, 0]
